Goal: Check status: Check status

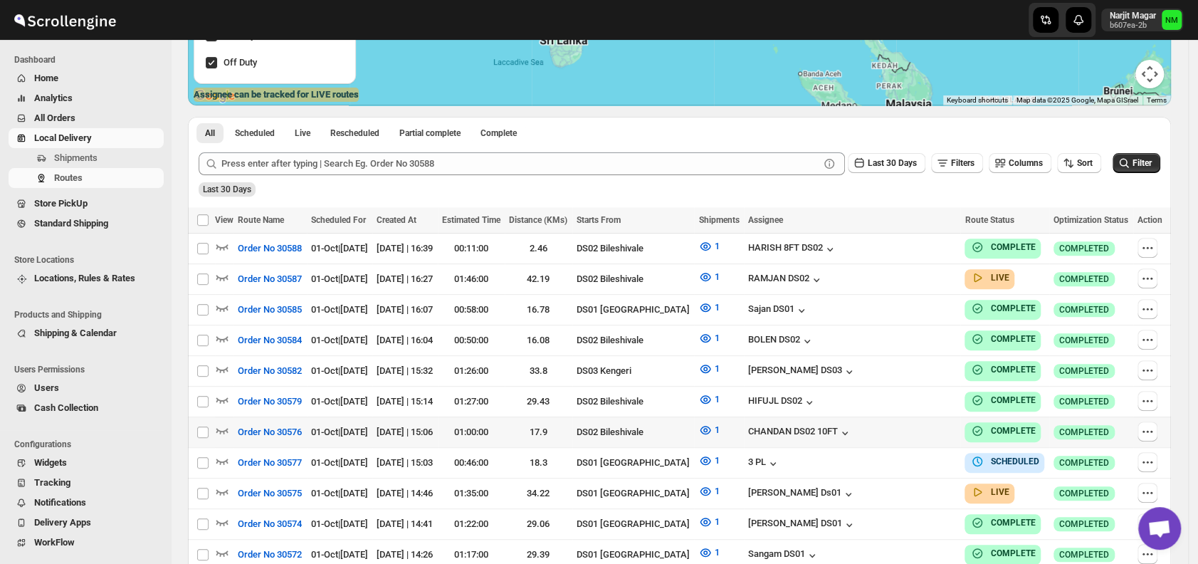
scroll to position [260, 0]
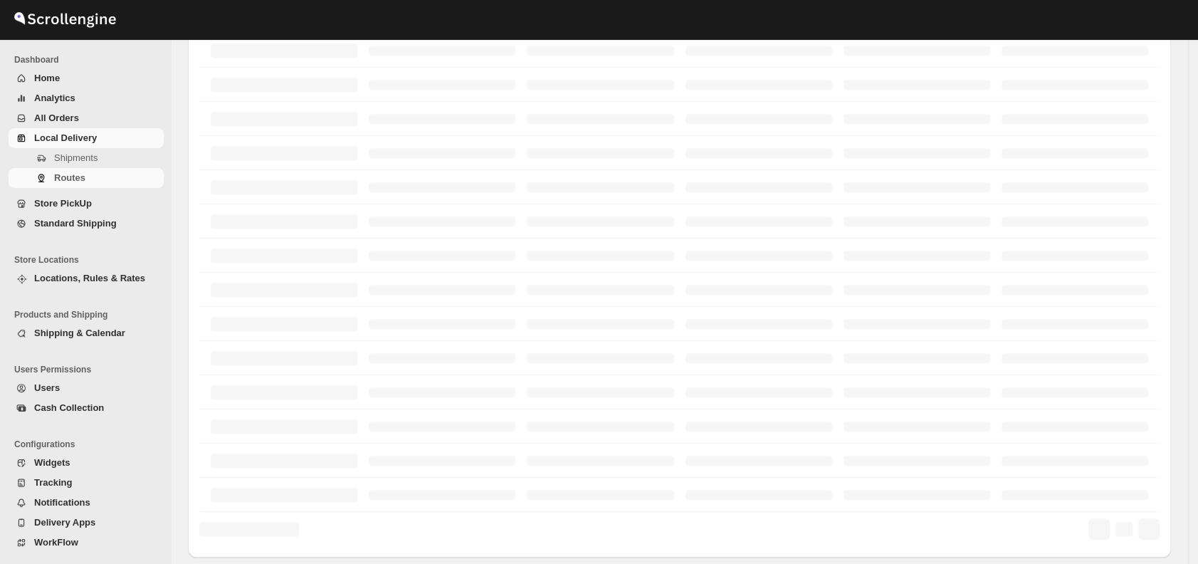
scroll to position [260, 0]
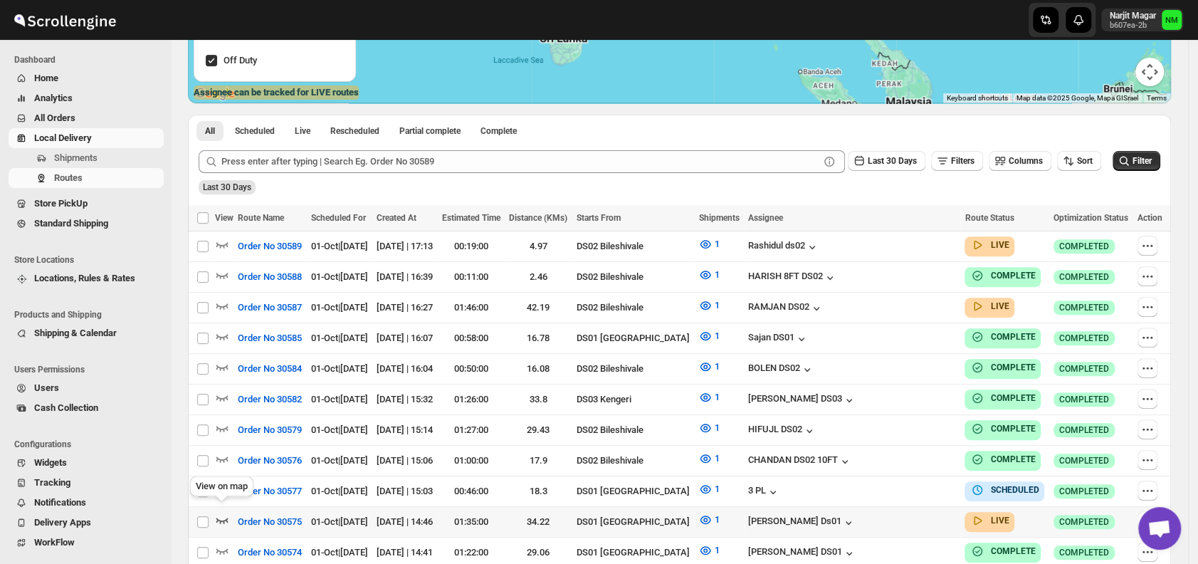
click at [223, 513] on icon "button" at bounding box center [222, 520] width 14 height 14
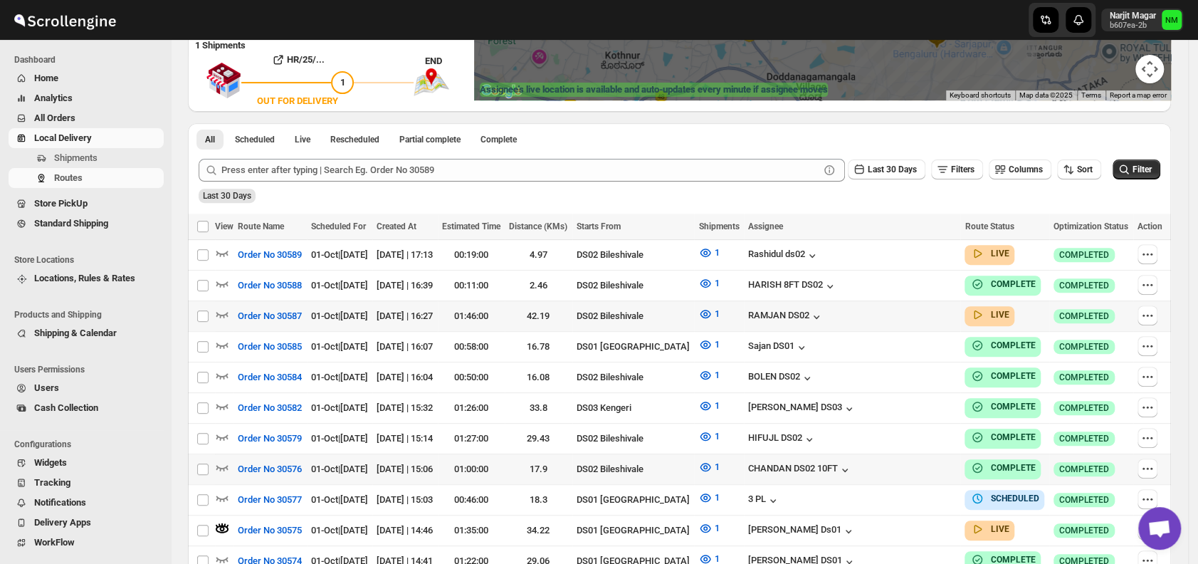
scroll to position [265, 0]
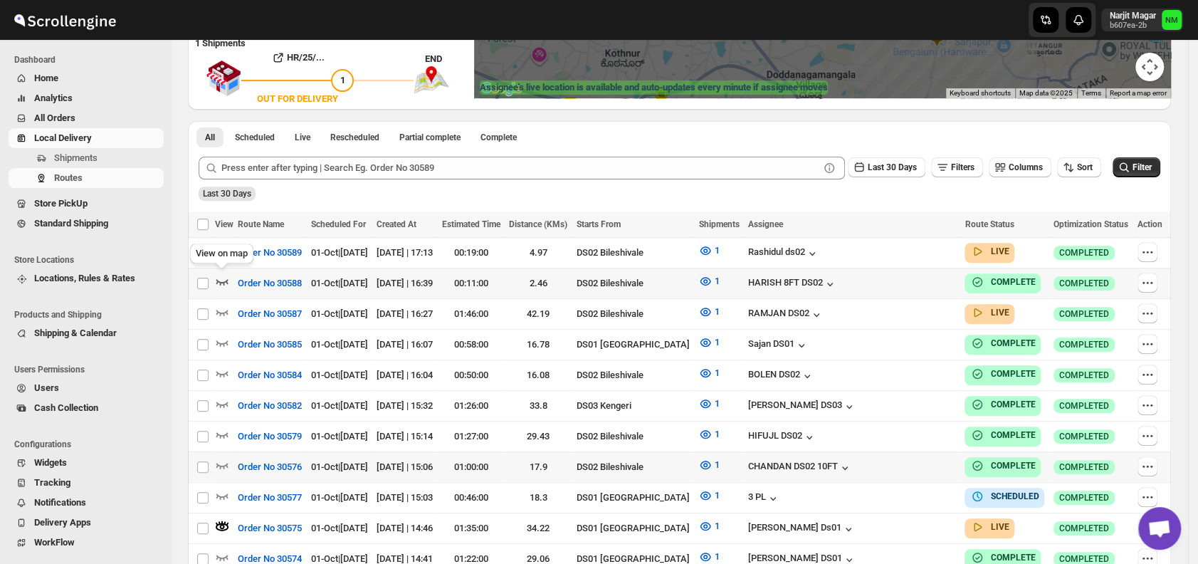
click at [222, 277] on icon "button" at bounding box center [222, 281] width 14 height 14
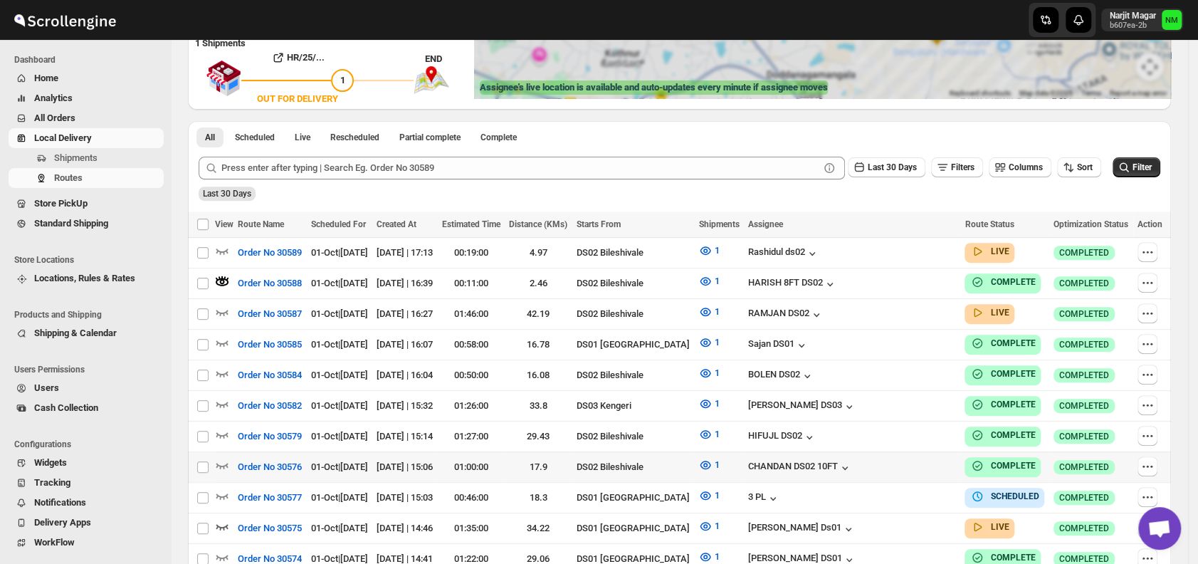
scroll to position [0, 0]
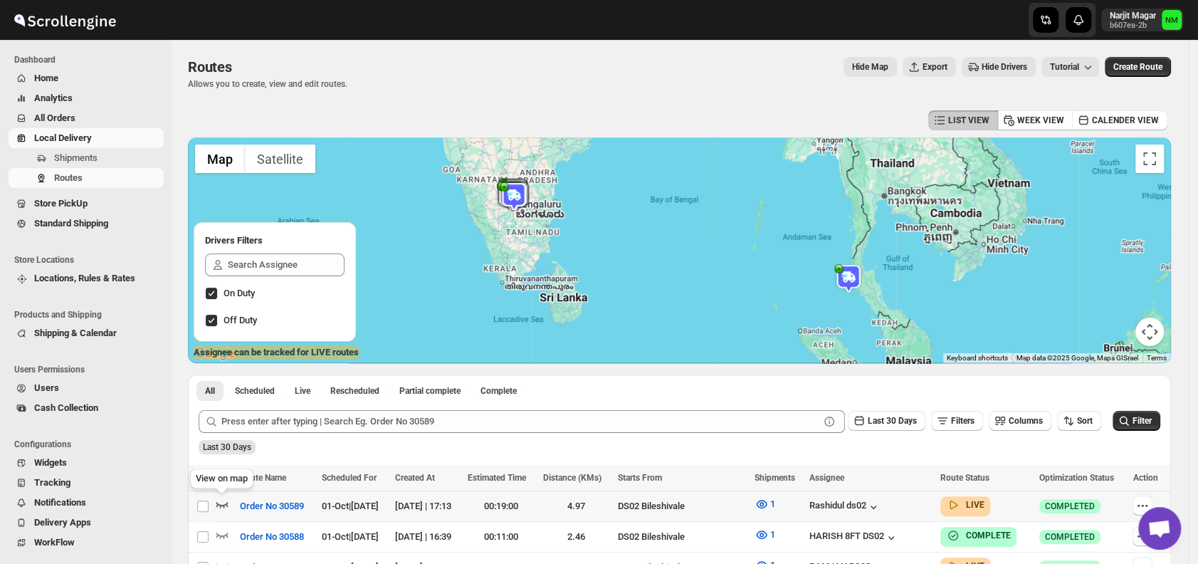
click at [220, 503] on icon "button" at bounding box center [222, 504] width 14 height 14
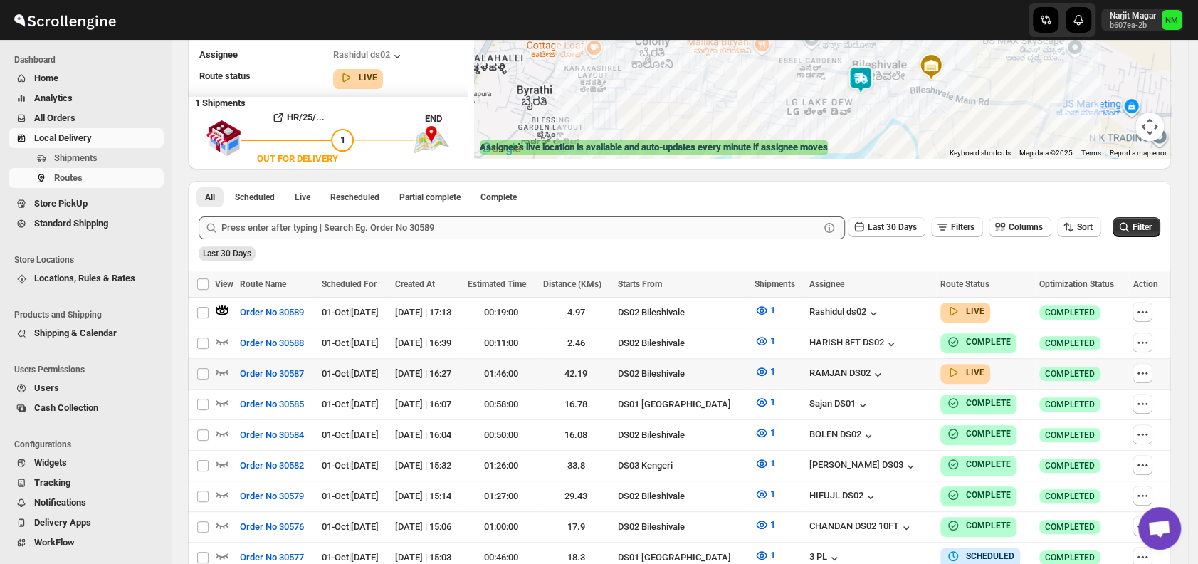
scroll to position [342, 0]
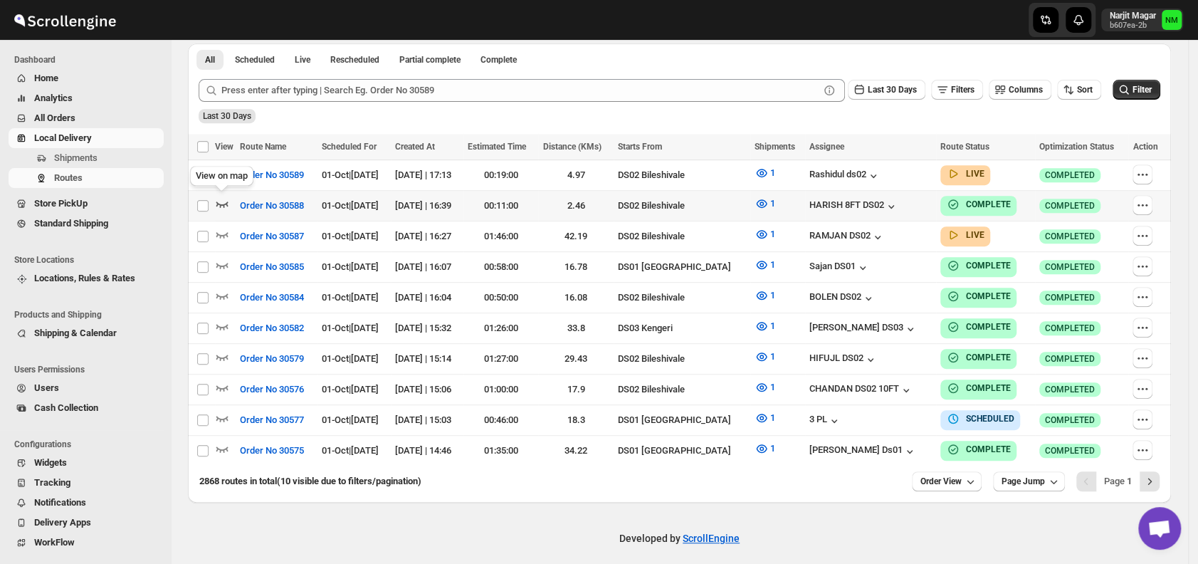
click at [224, 198] on icon "button" at bounding box center [222, 204] width 14 height 14
